Goal: Check status: Check status

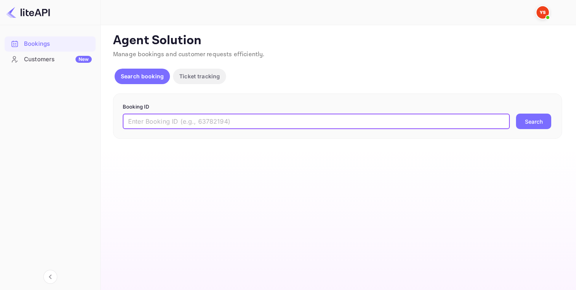
paste input "9305463"
type input "9305463"
click at [541, 121] on button "Search" at bounding box center [533, 120] width 35 height 15
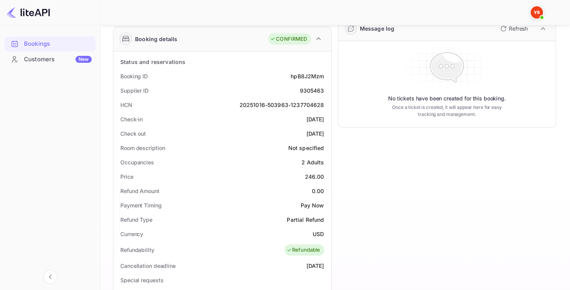
scroll to position [39, 0]
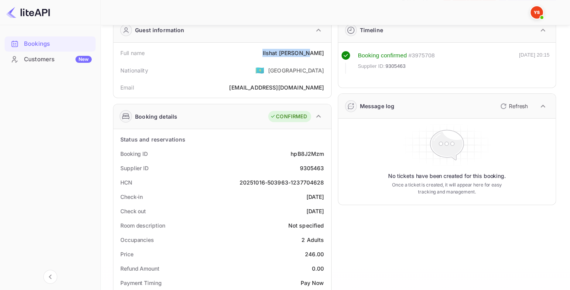
drag, startPoint x: 279, startPoint y: 53, endPoint x: 326, endPoint y: 49, distance: 47.8
click at [326, 49] on div "Full name [PERSON_NAME]" at bounding box center [223, 53] width 212 height 14
copy div "[PERSON_NAME]"
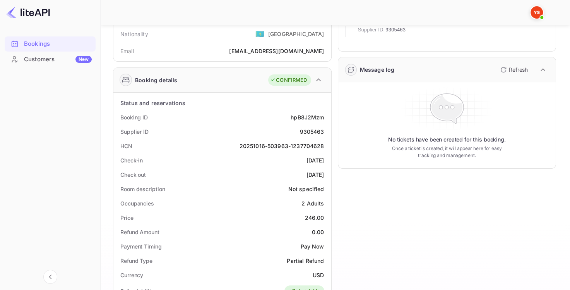
scroll to position [77, 0]
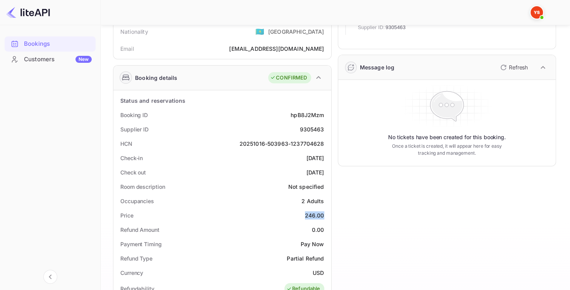
drag, startPoint x: 306, startPoint y: 215, endPoint x: 325, endPoint y: 215, distance: 19.4
click at [325, 215] on div "Price 246.00" at bounding box center [223, 215] width 212 height 14
copy div "246.00"
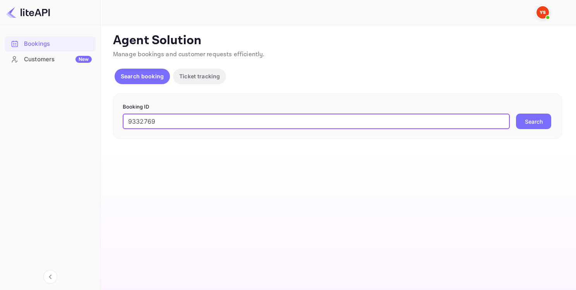
type input "9332769"
click at [544, 121] on button "Search" at bounding box center [533, 120] width 35 height 15
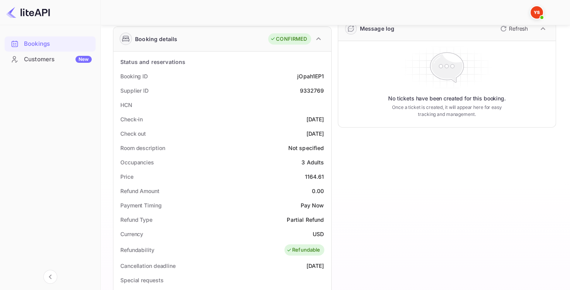
scroll to position [271, 0]
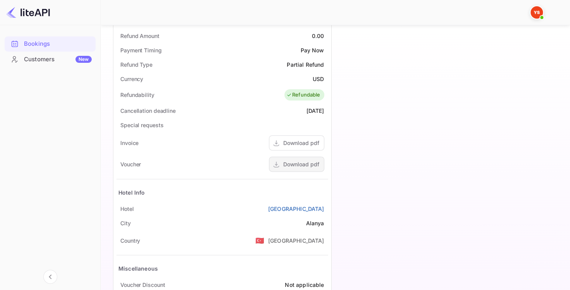
click at [310, 166] on div "Download pdf" at bounding box center [301, 164] width 36 height 8
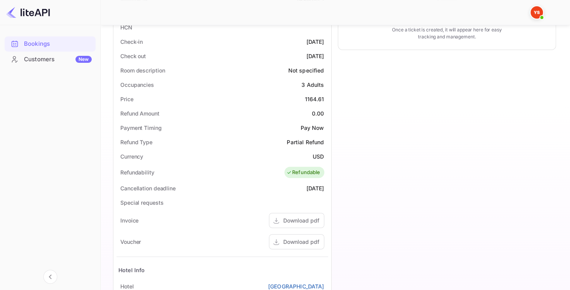
scroll to position [116, 0]
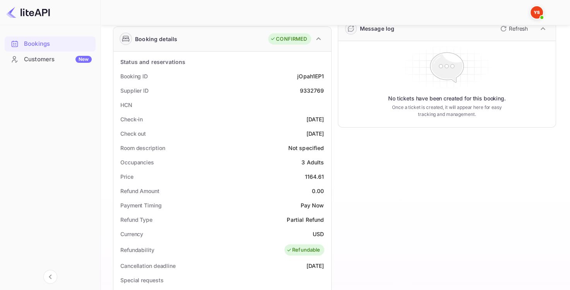
click at [309, 88] on div "9332769" at bounding box center [312, 90] width 24 height 8
click at [311, 88] on div "9332769" at bounding box center [312, 90] width 24 height 8
click at [311, 87] on div "9332769" at bounding box center [312, 90] width 24 height 8
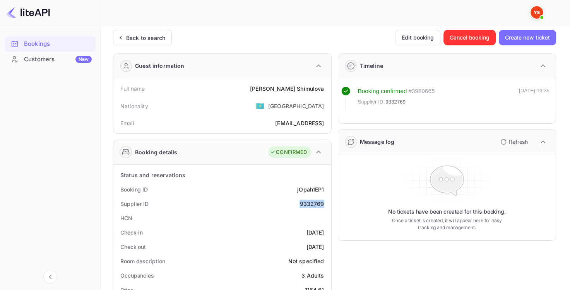
scroll to position [0, 0]
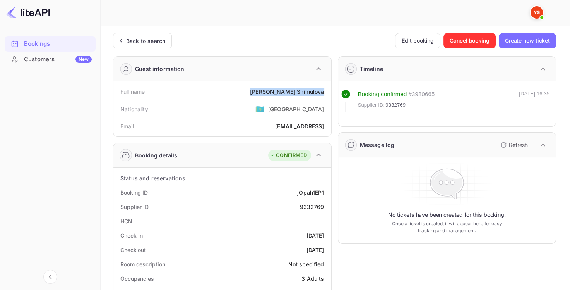
drag, startPoint x: 273, startPoint y: 93, endPoint x: 311, endPoint y: 91, distance: 37.6
click at [326, 92] on div "Full name [PERSON_NAME]" at bounding box center [223, 91] width 212 height 14
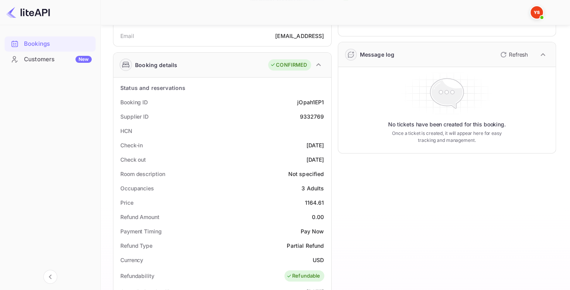
scroll to position [116, 0]
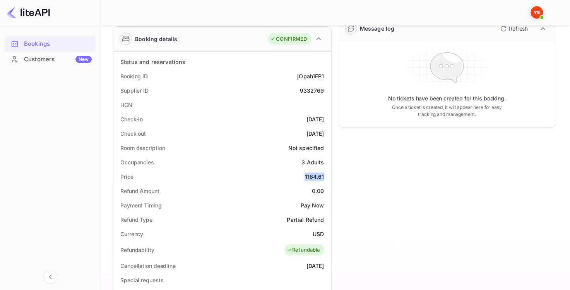
drag, startPoint x: 302, startPoint y: 177, endPoint x: 316, endPoint y: 178, distance: 13.6
click at [327, 175] on div "Price 1164.61" at bounding box center [223, 176] width 212 height 14
copy div "1164.61"
